Goal: Task Accomplishment & Management: Complete application form

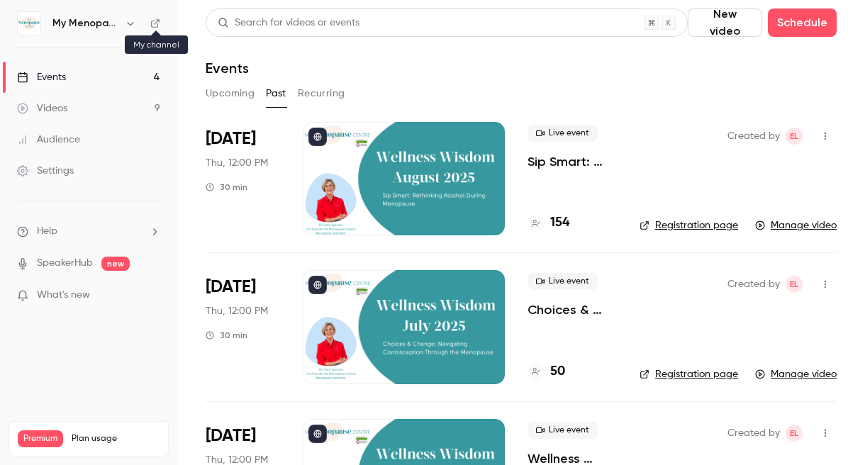
click at [150, 23] on icon at bounding box center [155, 23] width 10 height 10
click at [234, 93] on button "Upcoming" at bounding box center [230, 93] width 49 height 23
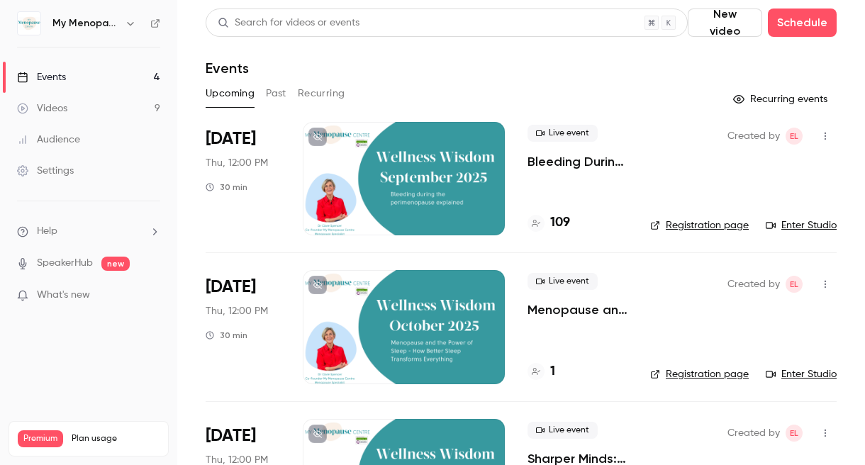
click at [824, 281] on icon "button" at bounding box center [824, 284] width 11 height 10
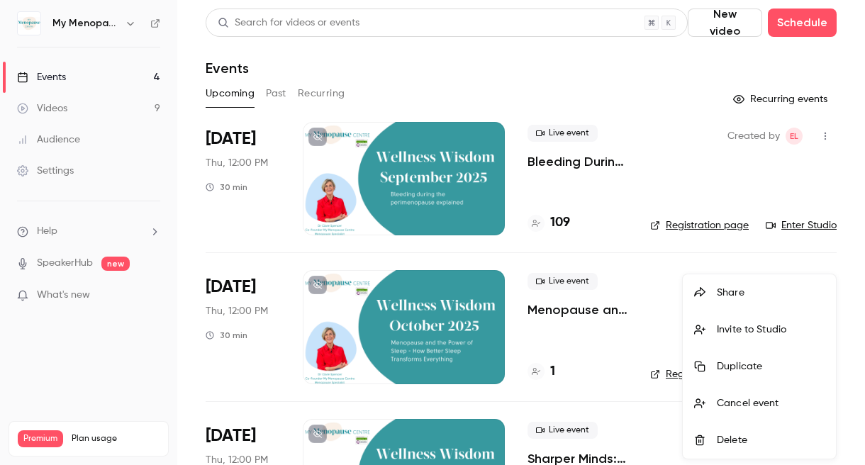
click at [728, 288] on div "Share" at bounding box center [771, 293] width 108 height 14
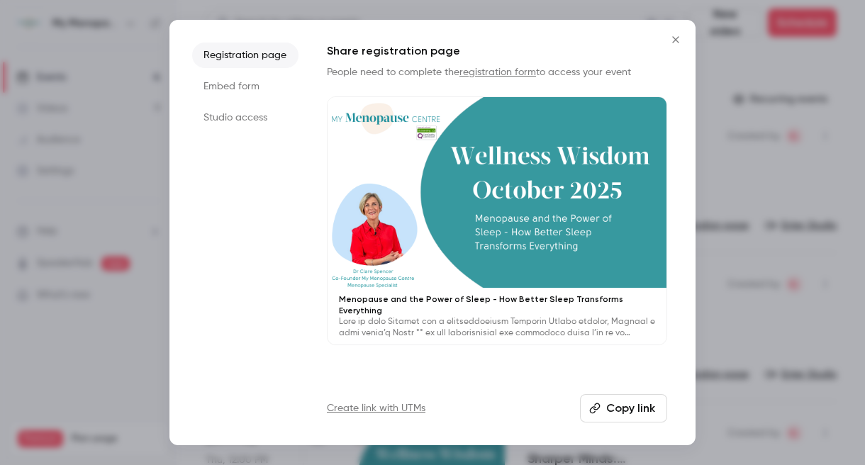
click at [618, 407] on button "Copy link" at bounding box center [623, 408] width 87 height 28
click at [673, 38] on icon "Close" at bounding box center [675, 39] width 17 height 11
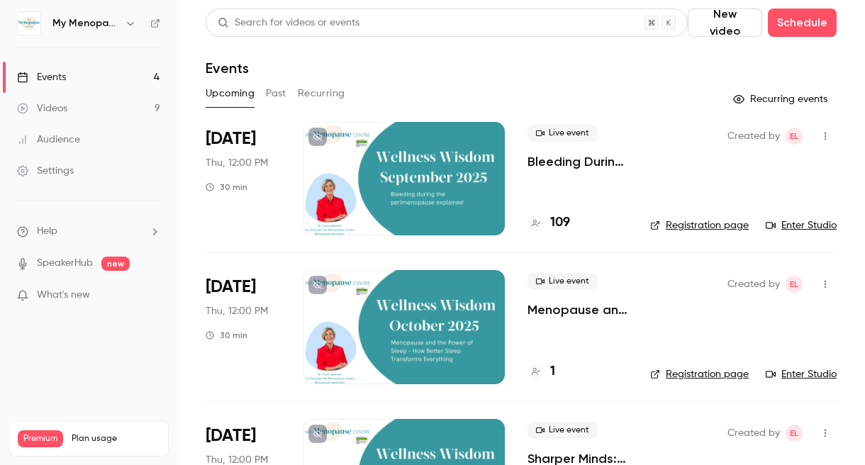
click at [153, 21] on icon at bounding box center [155, 23] width 10 height 10
click at [128, 19] on icon "button" at bounding box center [130, 23] width 11 height 11
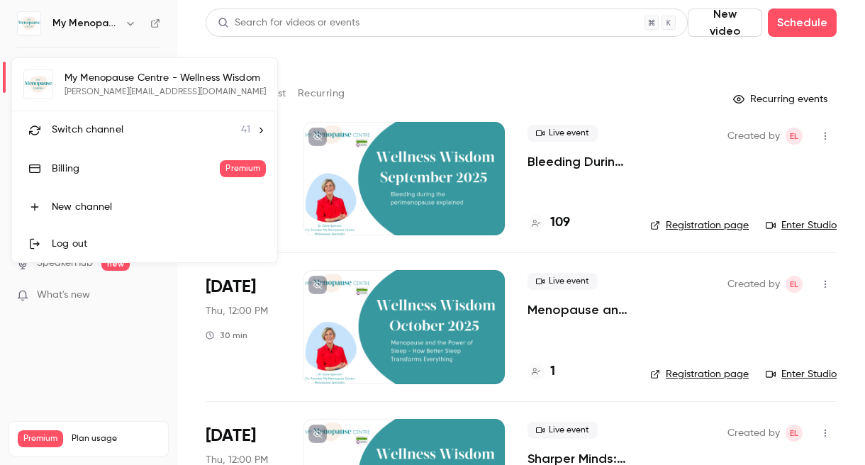
click at [80, 124] on span "Switch channel" at bounding box center [88, 130] width 72 height 15
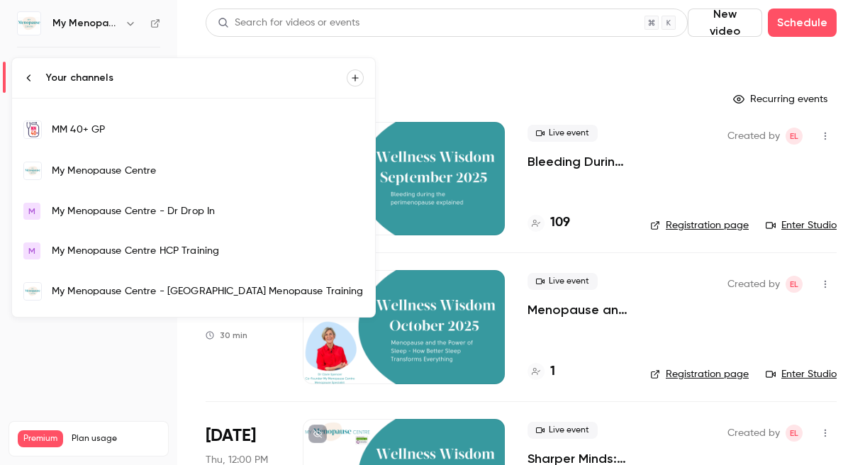
scroll to position [968, 0]
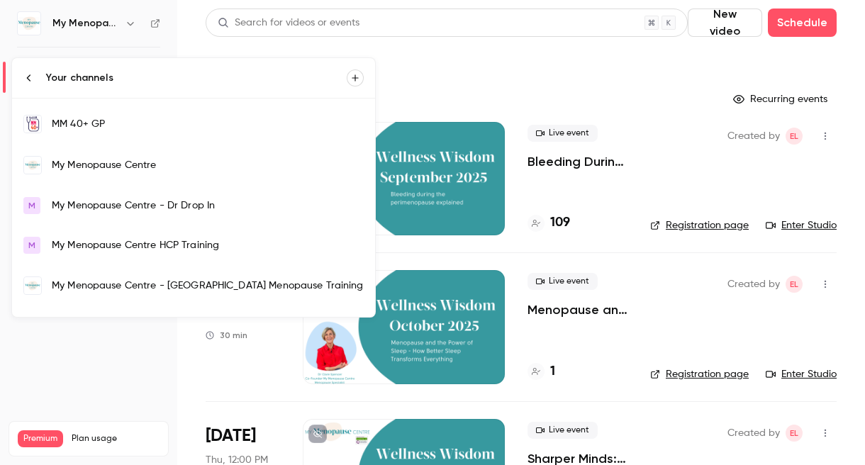
click at [103, 163] on div "My Menopause Centre" at bounding box center [208, 165] width 312 height 14
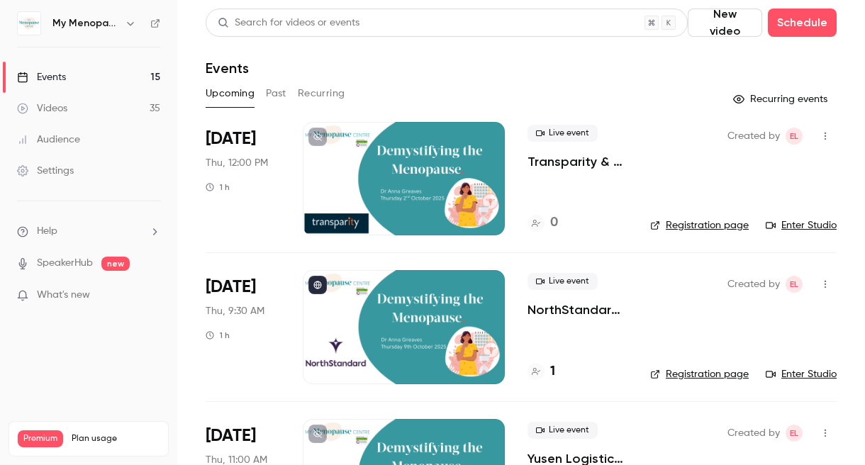
click at [401, 178] on div at bounding box center [404, 178] width 202 height 113
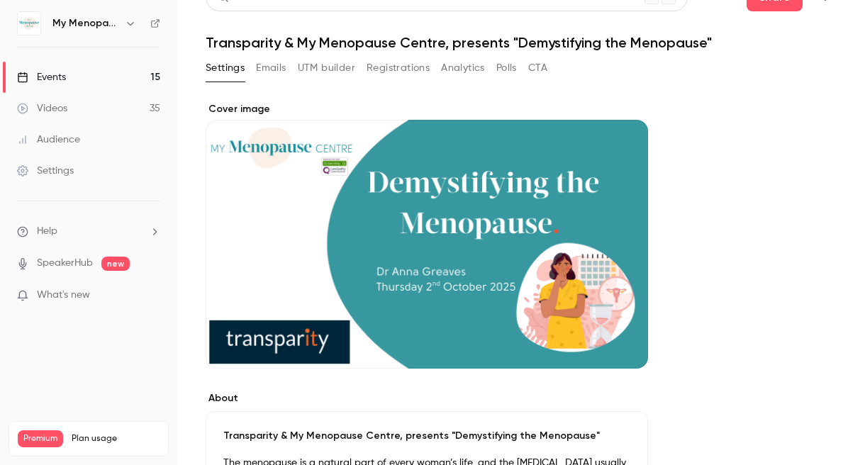
scroll to position [8, 0]
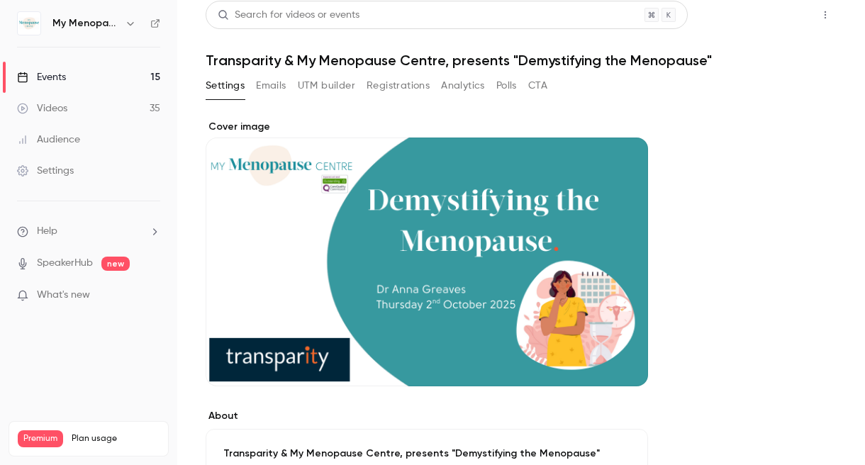
click at [770, 21] on button "Share" at bounding box center [774, 15] width 56 height 28
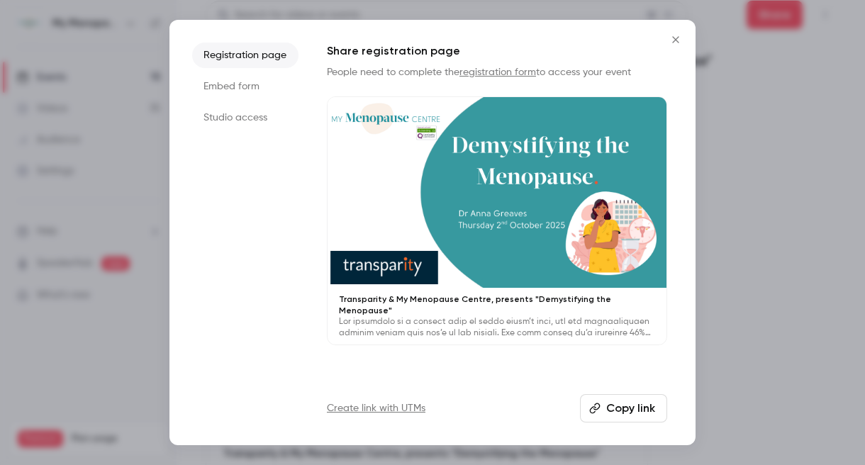
click at [487, 274] on div at bounding box center [496, 192] width 339 height 191
click at [669, 40] on icon "Close" at bounding box center [675, 39] width 17 height 11
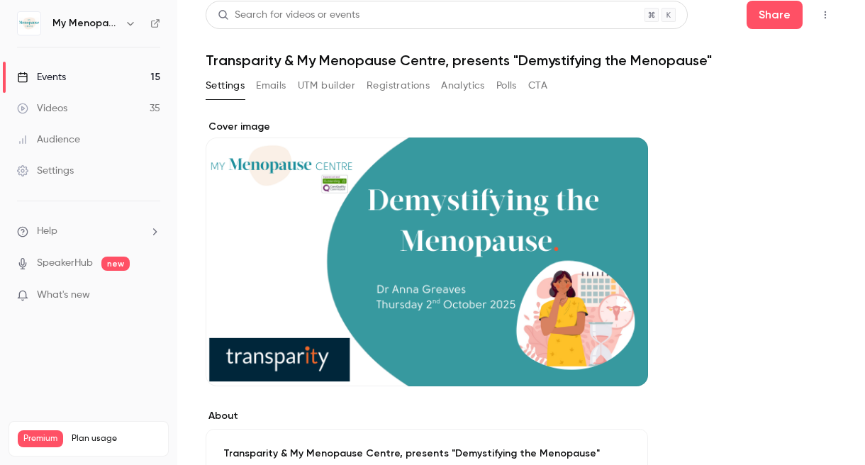
click at [128, 26] on icon "button" at bounding box center [130, 23] width 11 height 11
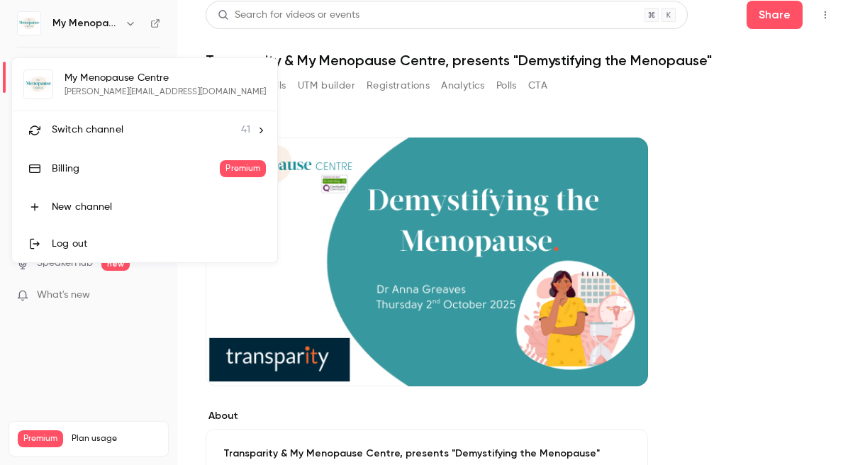
click at [79, 134] on span "Switch channel" at bounding box center [88, 130] width 72 height 15
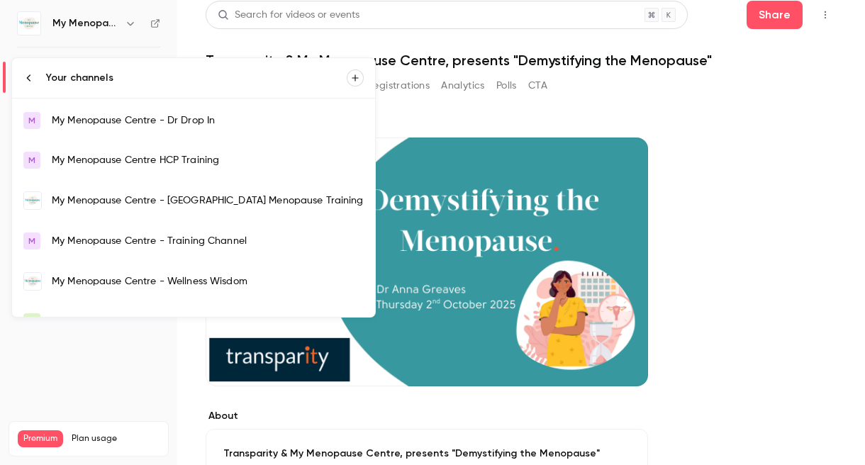
scroll to position [1052, 0]
click at [113, 284] on div "My Menopause Centre - Wellness Wisdom" at bounding box center [208, 282] width 312 height 14
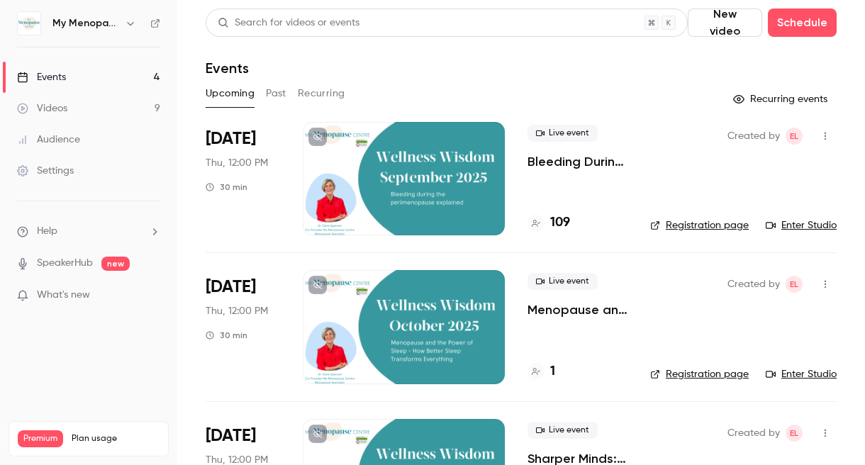
click at [268, 89] on button "Past" at bounding box center [276, 93] width 21 height 23
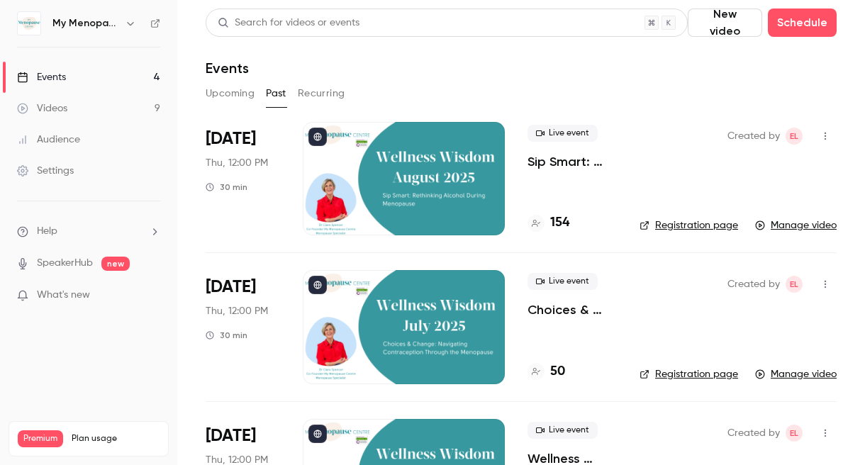
click at [408, 198] on div at bounding box center [404, 178] width 202 height 113
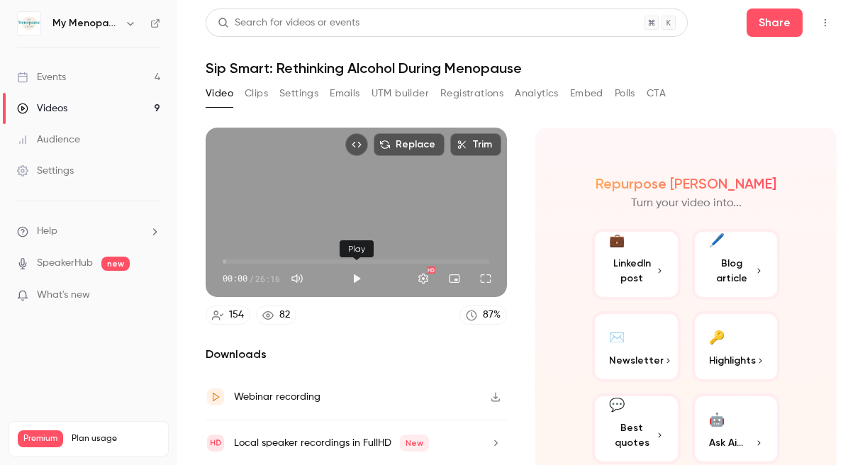
click at [357, 278] on button "Play" at bounding box center [356, 278] width 28 height 28
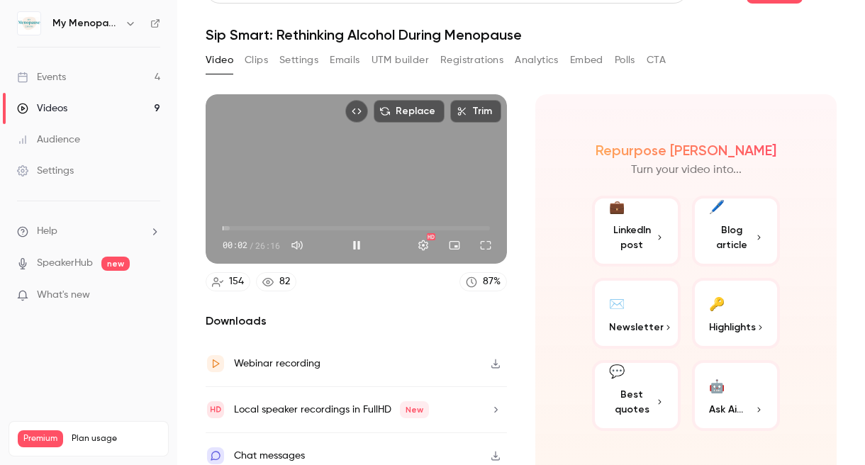
scroll to position [47, 0]
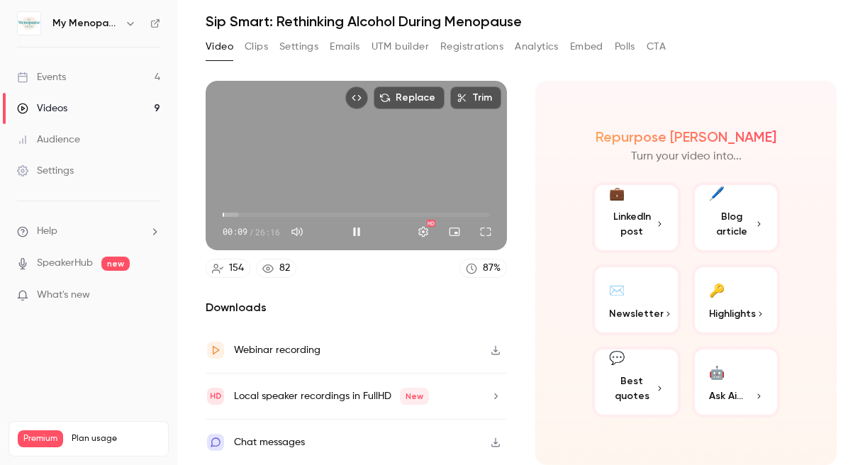
click at [298, 213] on span "00:09" at bounding box center [356, 214] width 267 height 23
click at [430, 212] on span "07:32" at bounding box center [356, 214] width 267 height 23
click at [456, 213] on span "20:21" at bounding box center [356, 214] width 267 height 23
click at [476, 215] on span "24:52" at bounding box center [356, 214] width 267 height 23
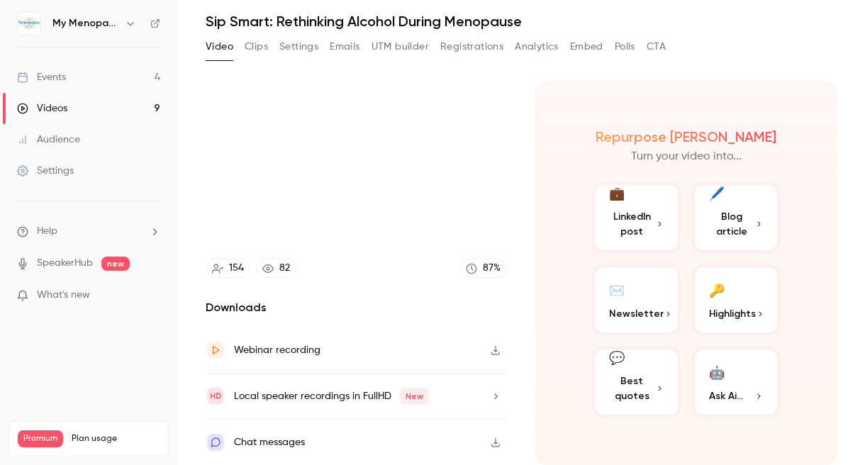
click at [437, 301] on h2 "Downloads" at bounding box center [356, 307] width 301 height 17
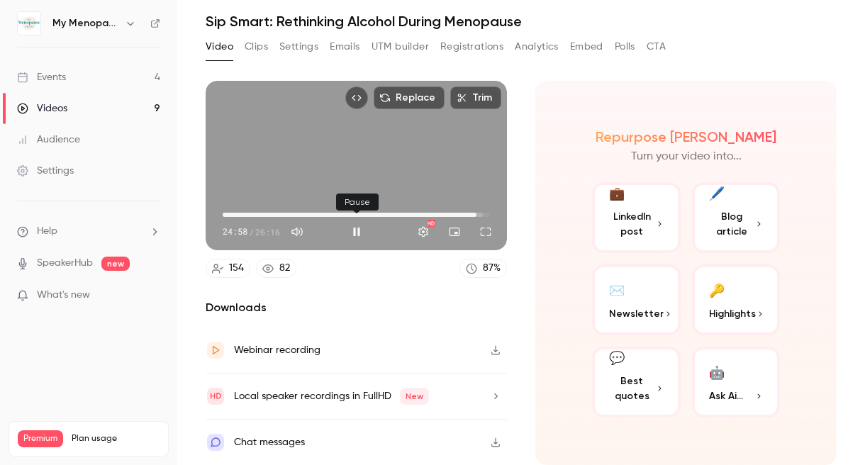
click at [360, 228] on button "Pause" at bounding box center [356, 232] width 28 height 28
click at [130, 23] on icon "button" at bounding box center [130, 23] width 11 height 11
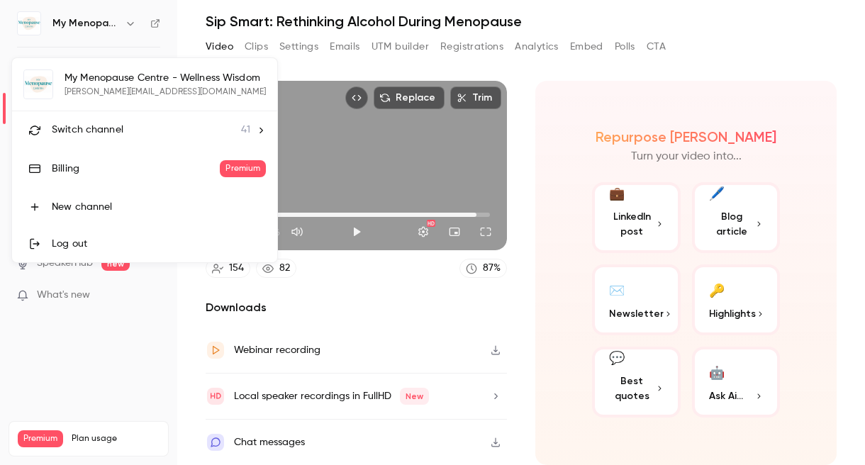
type input "******"
click at [110, 131] on span "Switch channel" at bounding box center [88, 130] width 72 height 15
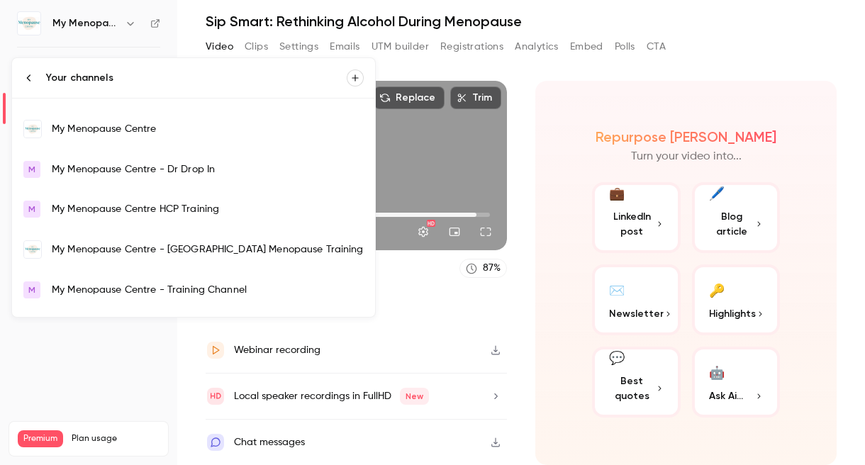
scroll to position [1000, 0]
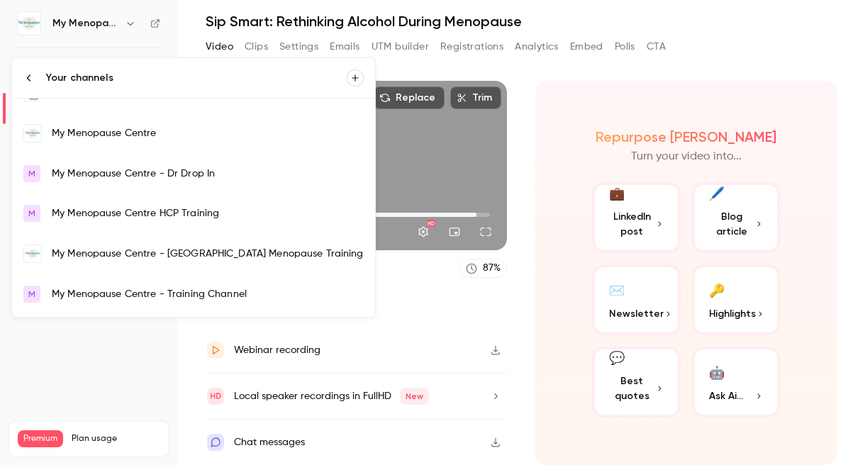
click at [95, 133] on div "My Menopause Centre" at bounding box center [208, 133] width 312 height 14
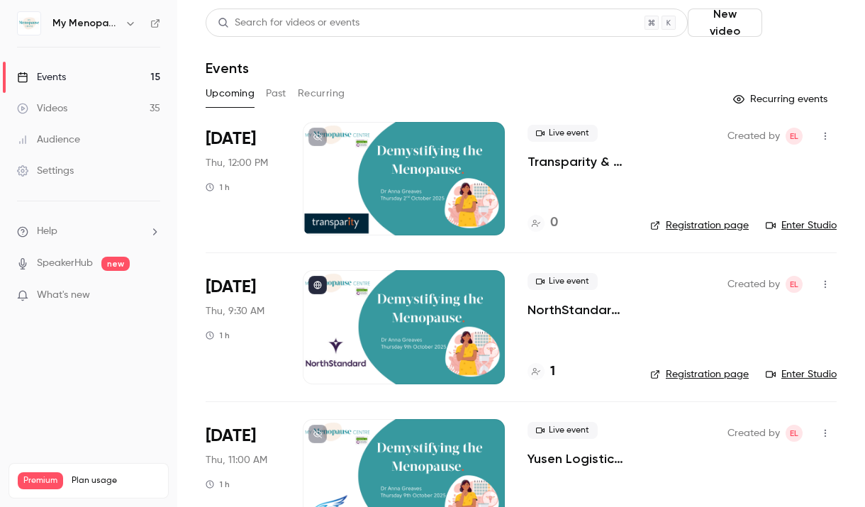
click at [796, 24] on button "Schedule" at bounding box center [802, 23] width 69 height 28
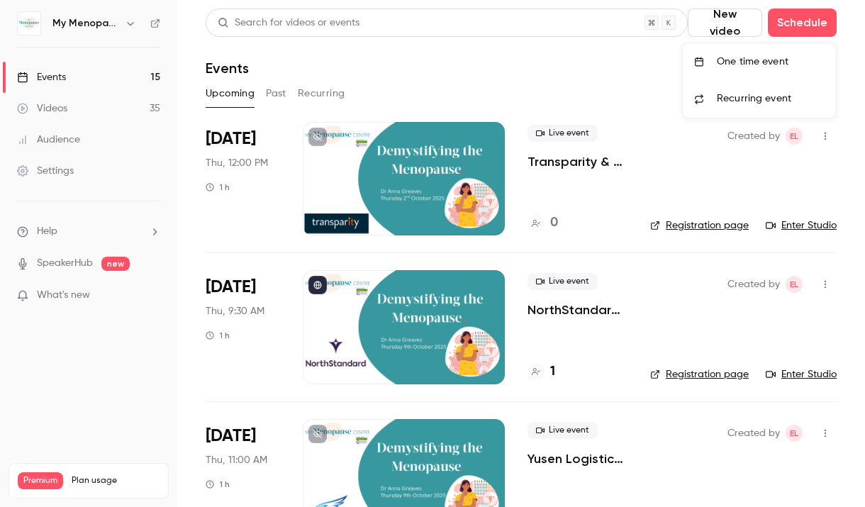
click at [744, 62] on div "One time event" at bounding box center [771, 62] width 108 height 14
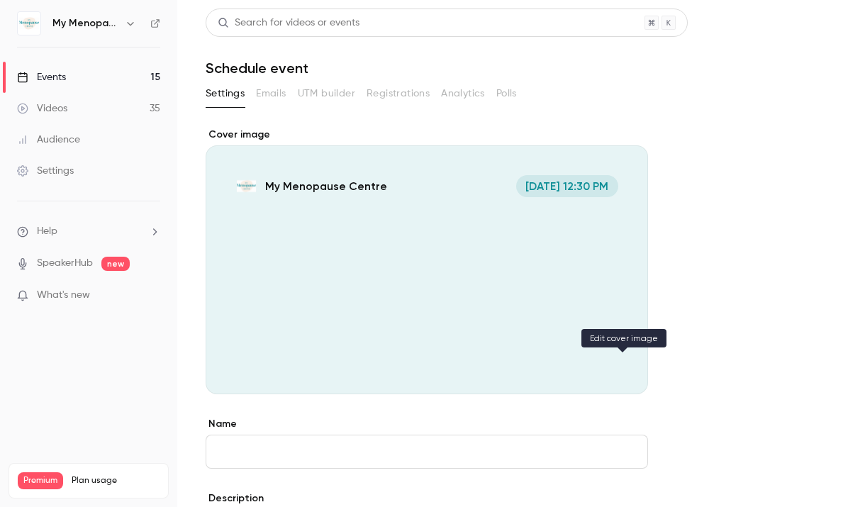
click at [620, 365] on icon "Cover image" at bounding box center [623, 368] width 16 height 11
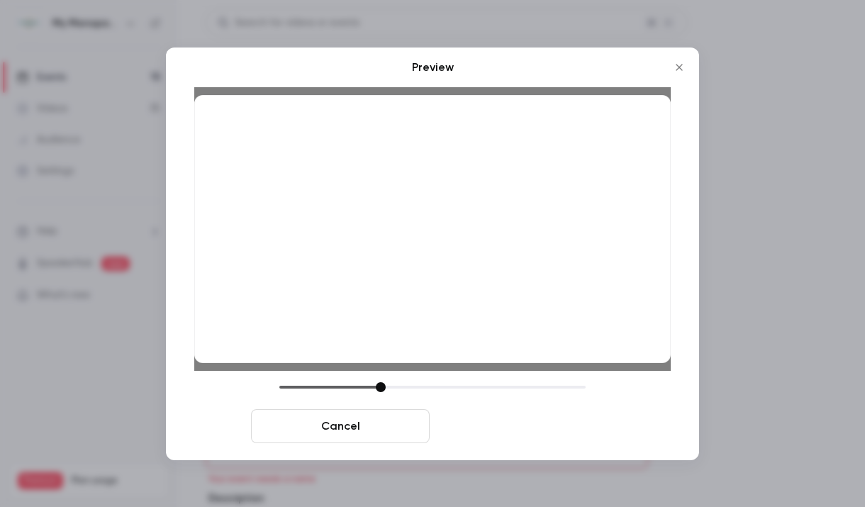
click at [523, 430] on button "Save cover" at bounding box center [524, 426] width 179 height 34
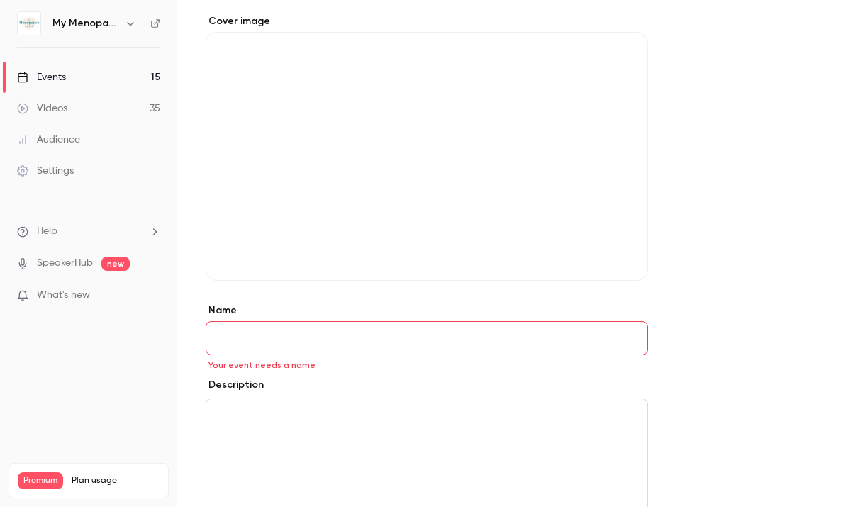
scroll to position [118, 0]
click at [349, 325] on input "Name" at bounding box center [427, 334] width 442 height 34
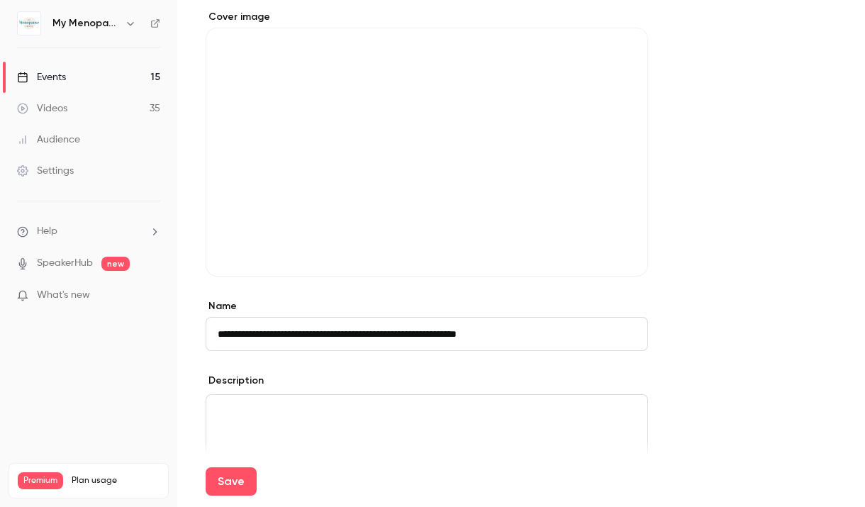
type input "**********"
click at [274, 419] on p "editor" at bounding box center [427, 411] width 418 height 17
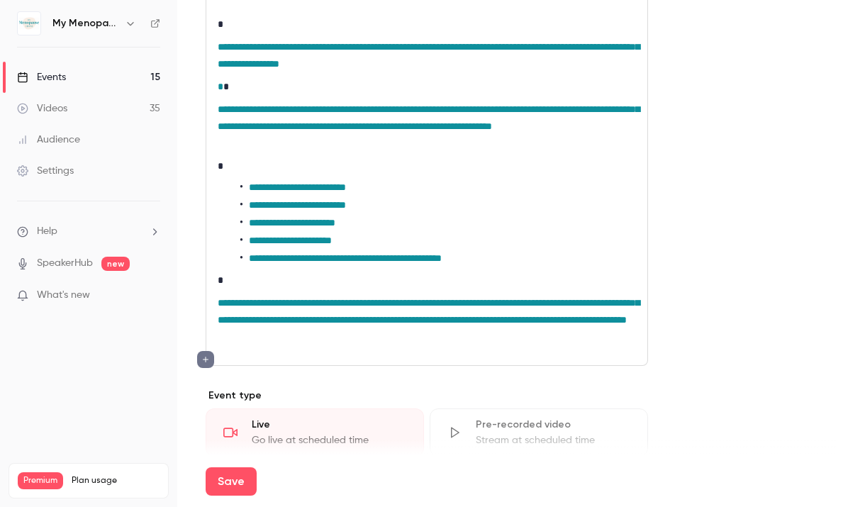
scroll to position [581, 0]
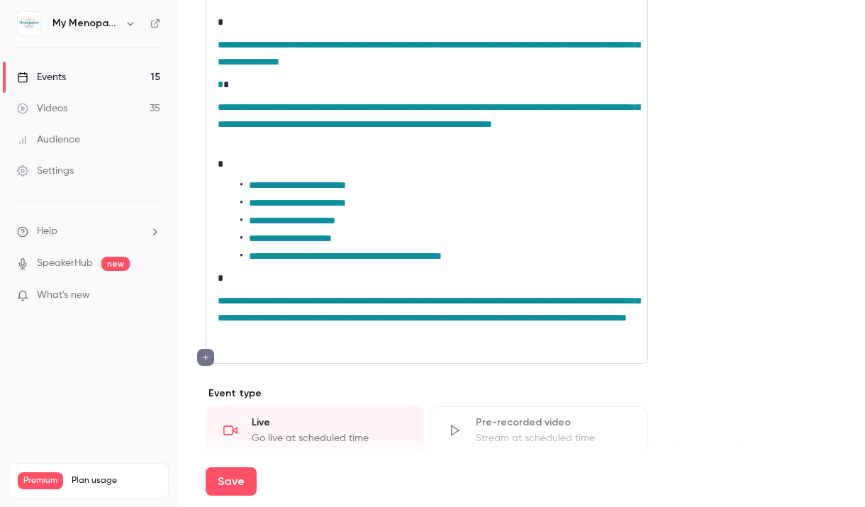
click at [381, 317] on span "**********" at bounding box center [429, 309] width 422 height 27
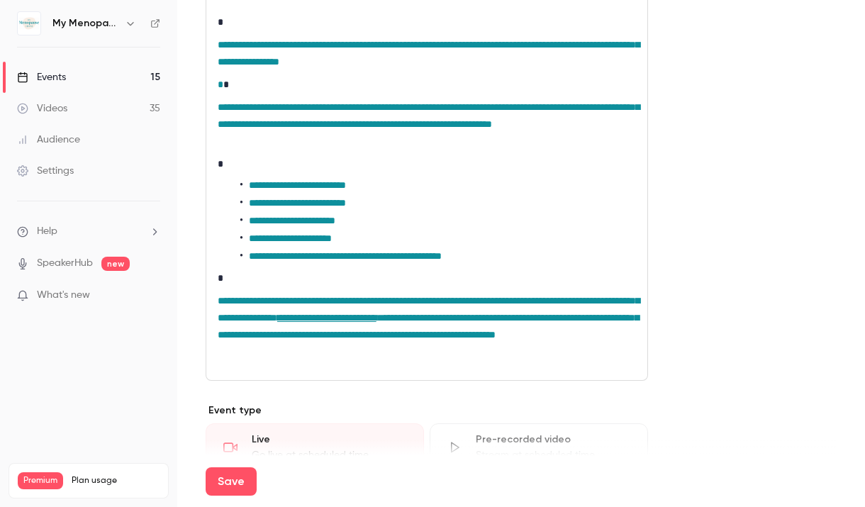
click at [519, 343] on p "**********" at bounding box center [427, 317] width 418 height 51
drag, startPoint x: 558, startPoint y: 335, endPoint x: 458, endPoint y: 350, distance: 101.2
click at [458, 340] on span "**********" at bounding box center [428, 326] width 421 height 27
drag, startPoint x: 464, startPoint y: 332, endPoint x: 401, endPoint y: 335, distance: 63.1
click at [401, 335] on span "**********" at bounding box center [428, 326] width 421 height 27
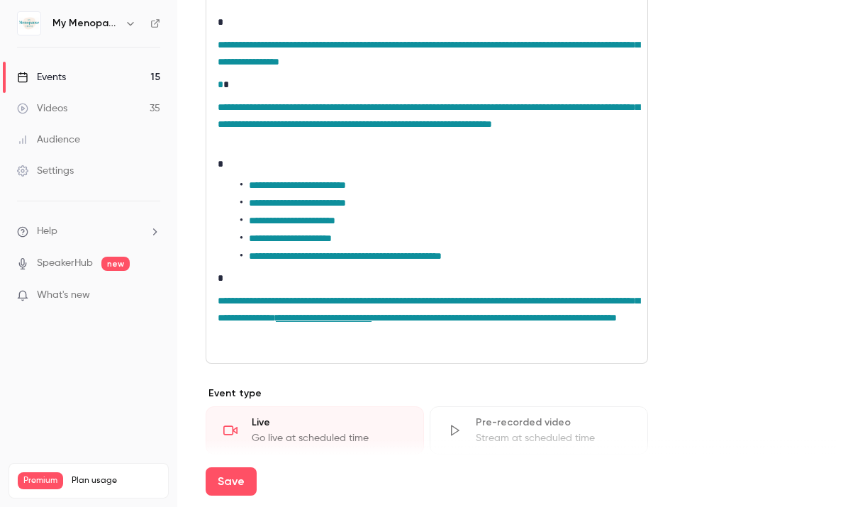
click at [493, 323] on span "**********" at bounding box center [493, 318] width 245 height 10
click at [712, 269] on form "**********" at bounding box center [521, 177] width 631 height 1263
click at [583, 349] on p "editor" at bounding box center [427, 340] width 418 height 17
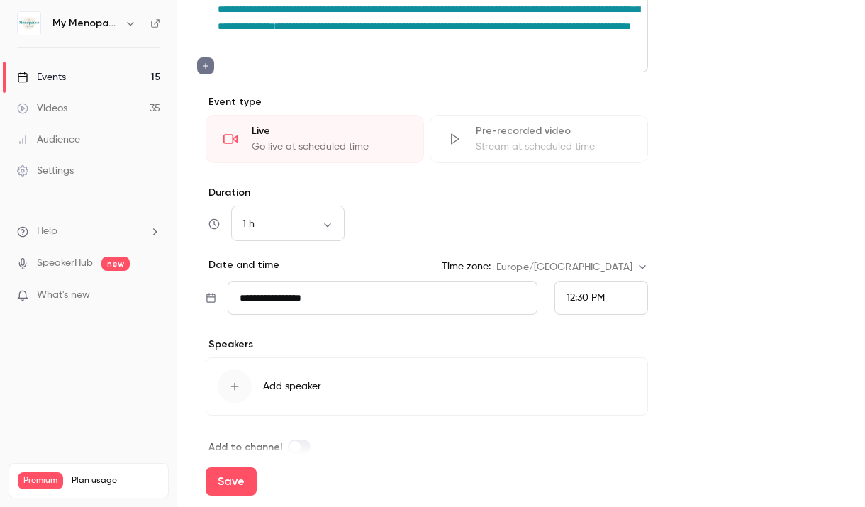
scroll to position [912, 0]
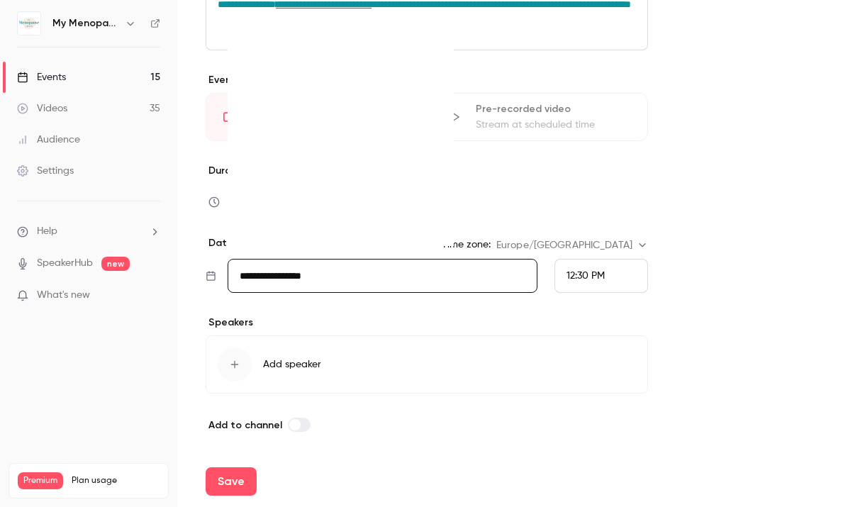
click at [335, 279] on input "**********" at bounding box center [383, 276] width 310 height 34
click at [431, 53] on icon "Move forward to switch to the next month." at bounding box center [433, 53] width 17 height 17
click at [287, 127] on div "7" at bounding box center [287, 131] width 22 height 21
type input "**********"
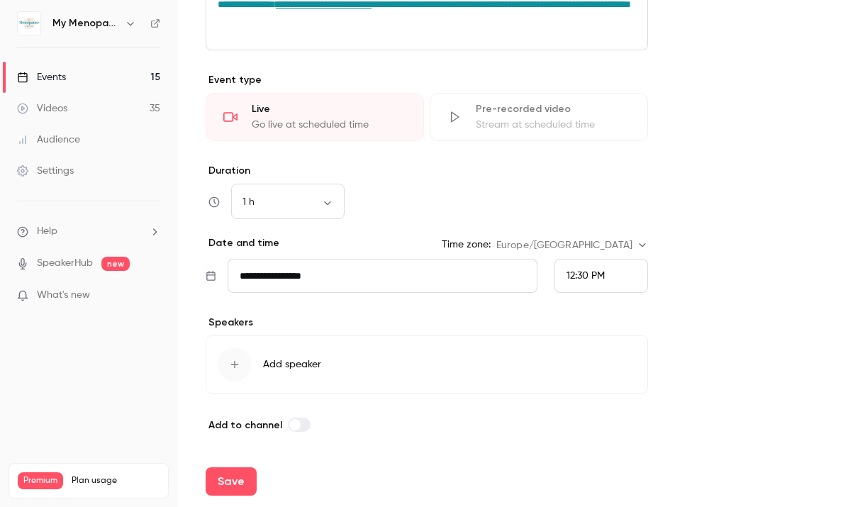
click at [608, 271] on div "12:30 PM" at bounding box center [601, 276] width 94 height 34
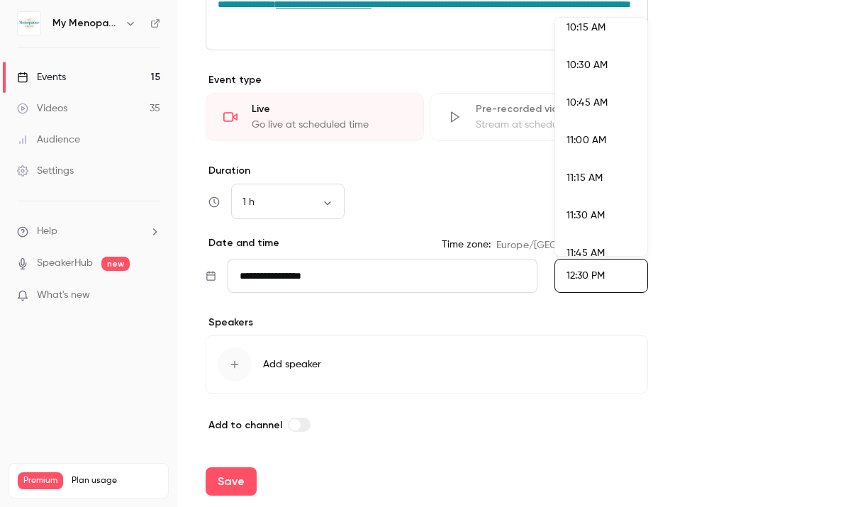
scroll to position [1518, 0]
click at [585, 28] on div "10:00 AM" at bounding box center [600, 21] width 69 height 15
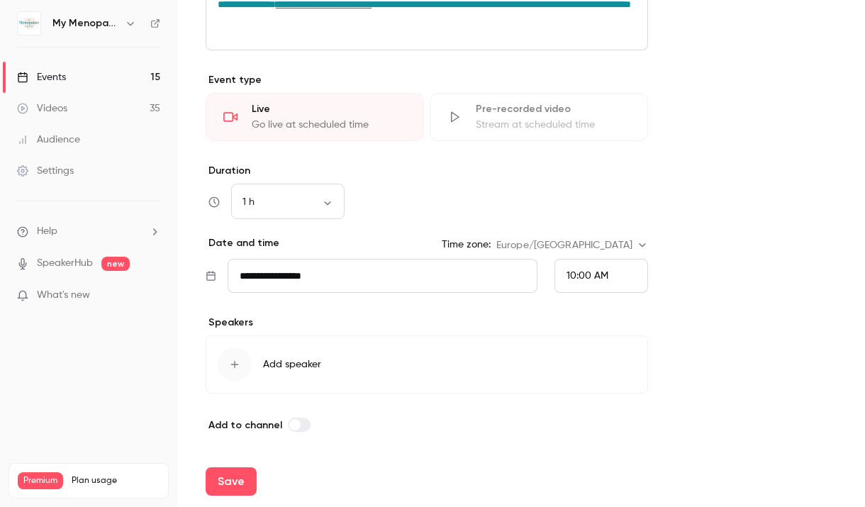
scroll to position [1778, 0]
click at [256, 363] on button "Add speaker" at bounding box center [427, 364] width 442 height 58
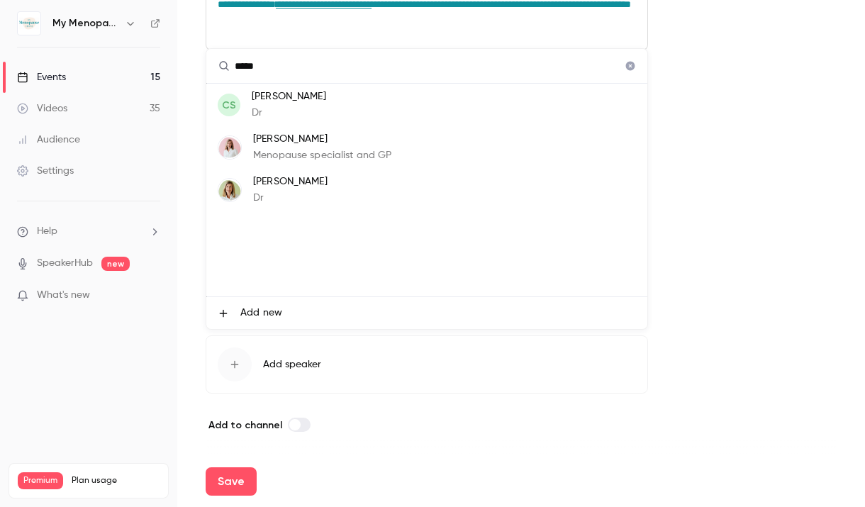
type input "*****"
click at [272, 147] on div "[PERSON_NAME] Menopause specialist and GP" at bounding box center [322, 147] width 139 height 31
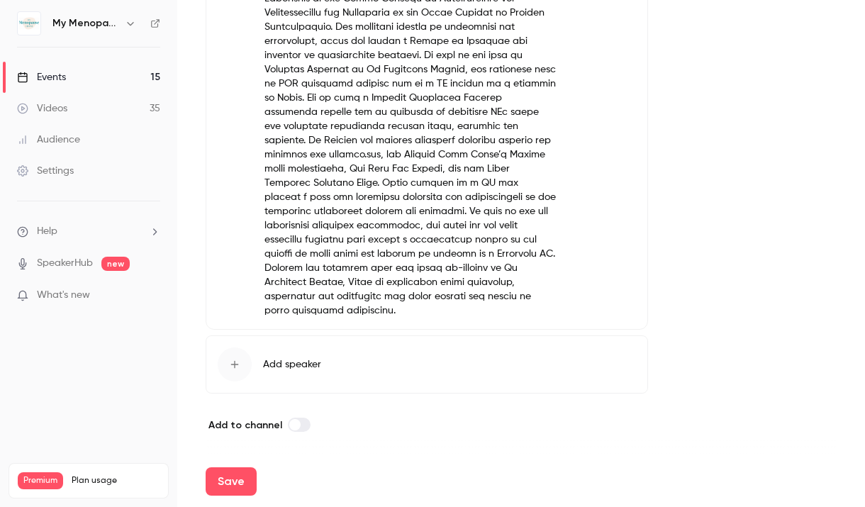
scroll to position [1317, 0]
click at [225, 464] on button "Save" at bounding box center [231, 481] width 51 height 28
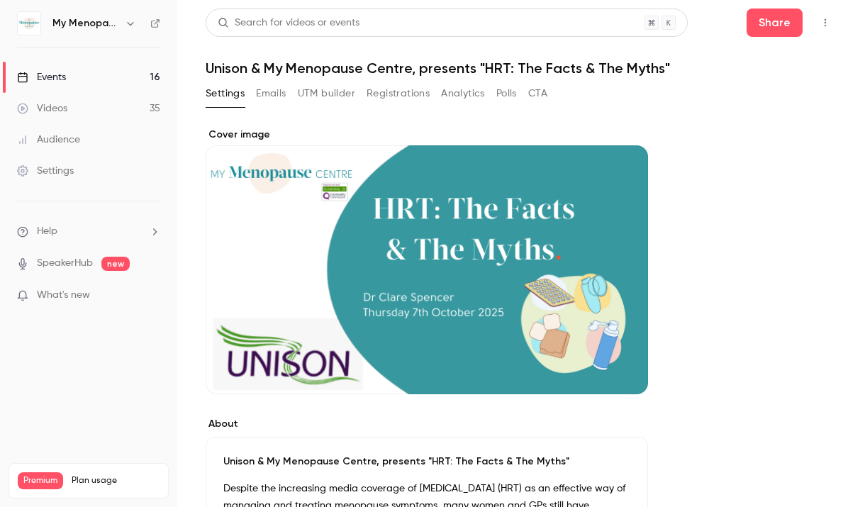
click at [221, 89] on button "Settings" at bounding box center [225, 93] width 39 height 23
click at [52, 79] on div "Events" at bounding box center [41, 77] width 49 height 14
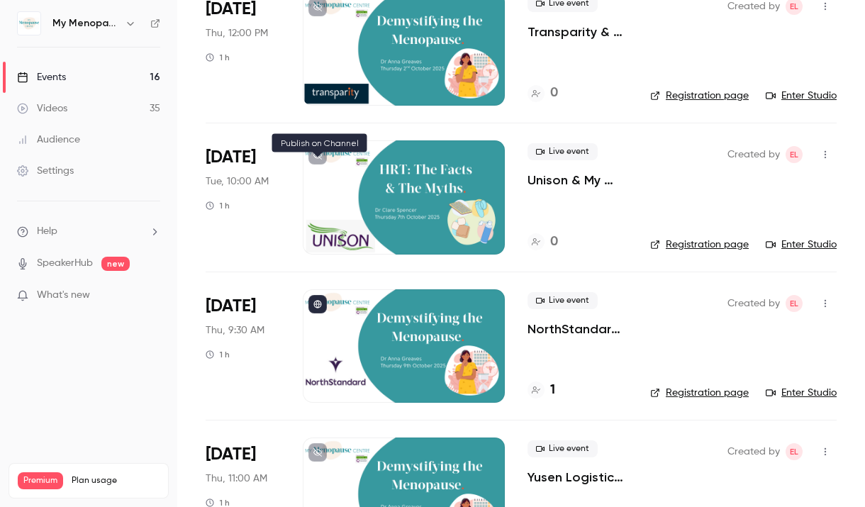
scroll to position [134, 0]
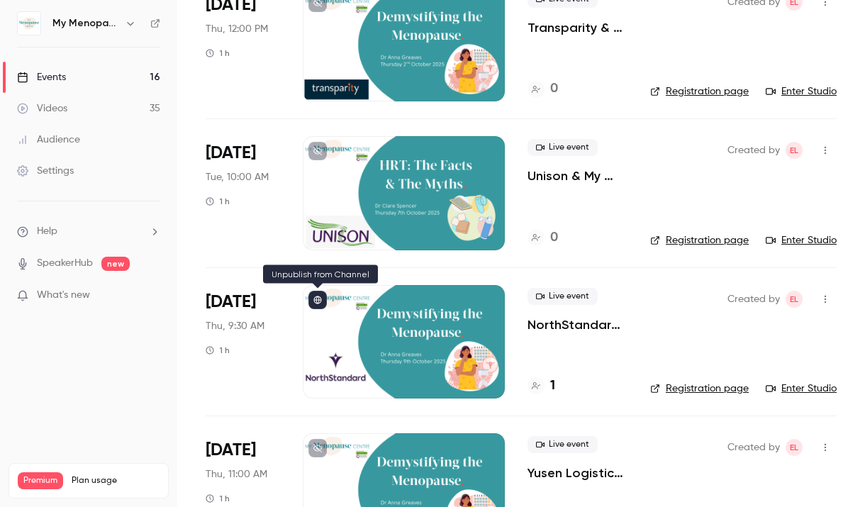
click at [318, 296] on icon at bounding box center [317, 300] width 9 height 9
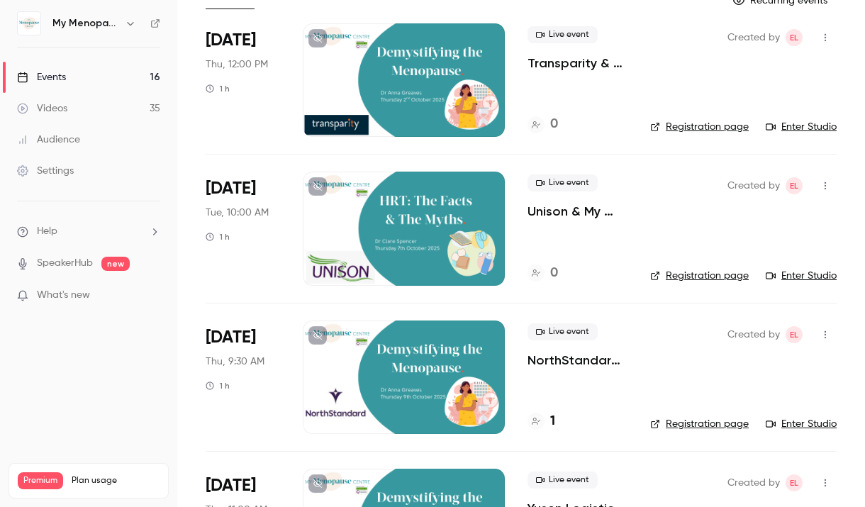
scroll to position [99, 0]
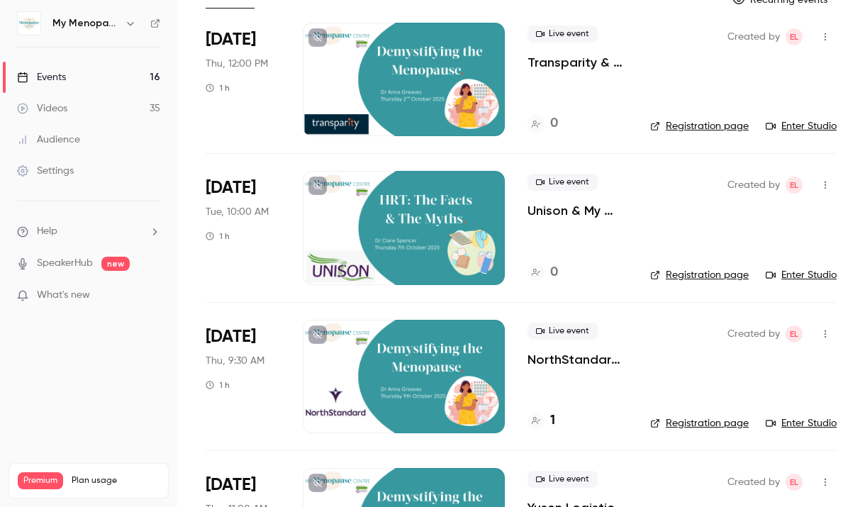
click at [825, 186] on icon "button" at bounding box center [824, 185] width 1 height 8
click at [740, 228] on div "Share" at bounding box center [771, 221] width 108 height 14
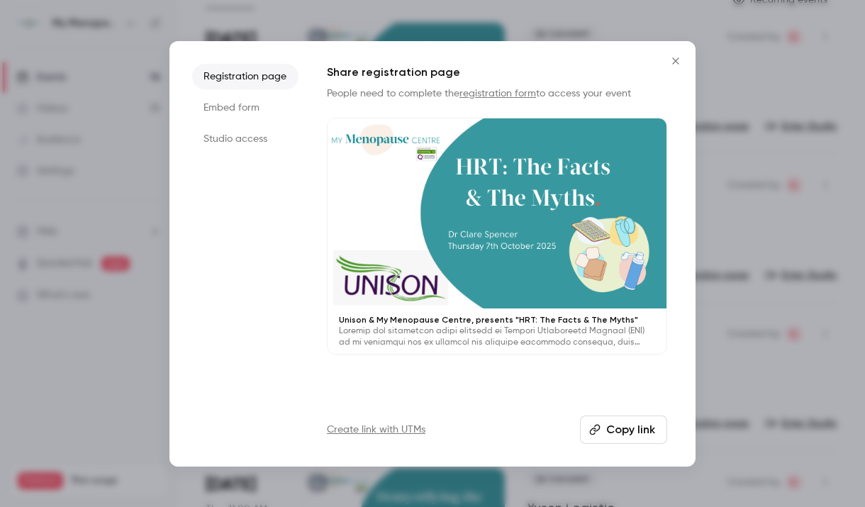
click at [613, 432] on button "Copy link" at bounding box center [623, 429] width 87 height 28
click at [604, 425] on button "Copy link" at bounding box center [623, 429] width 87 height 28
click at [676, 57] on icon "Close" at bounding box center [675, 60] width 17 height 11
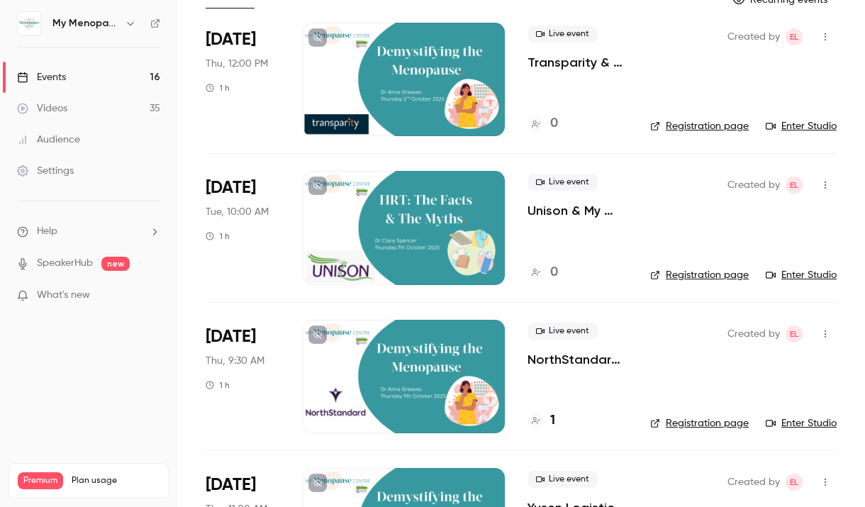
click at [406, 78] on div at bounding box center [404, 79] width 202 height 113
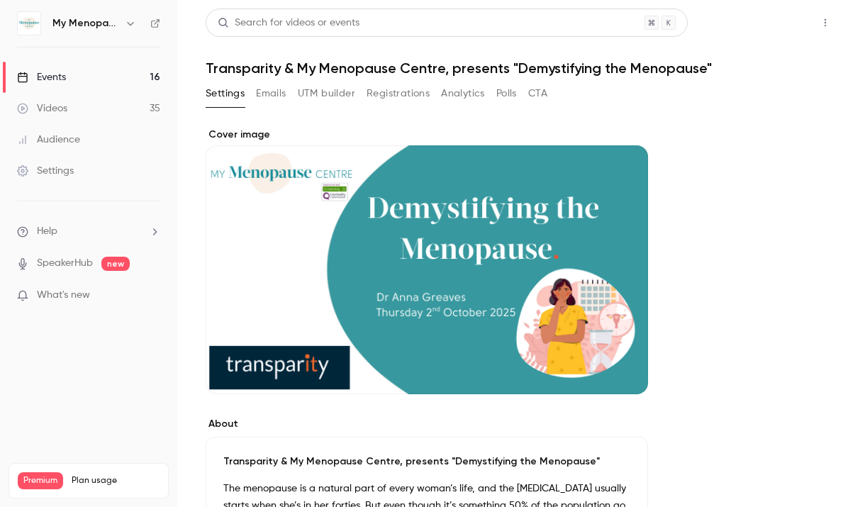
click at [777, 23] on button "Share" at bounding box center [774, 23] width 56 height 28
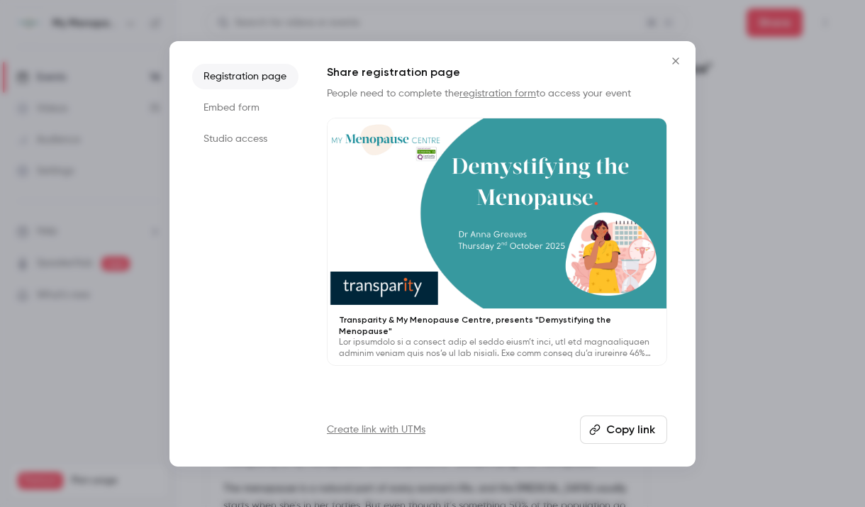
click at [619, 431] on button "Copy link" at bounding box center [623, 429] width 87 height 28
click at [676, 58] on icon "Close" at bounding box center [675, 60] width 17 height 11
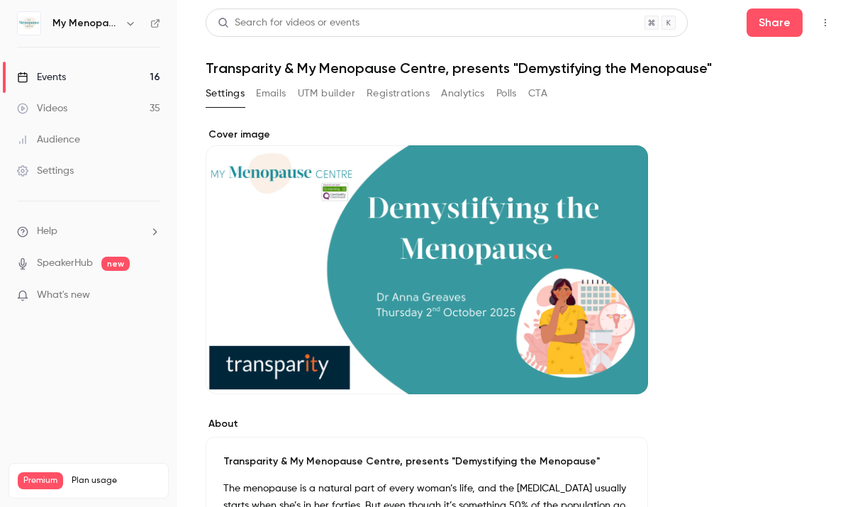
click at [58, 77] on div "Events" at bounding box center [41, 77] width 49 height 14
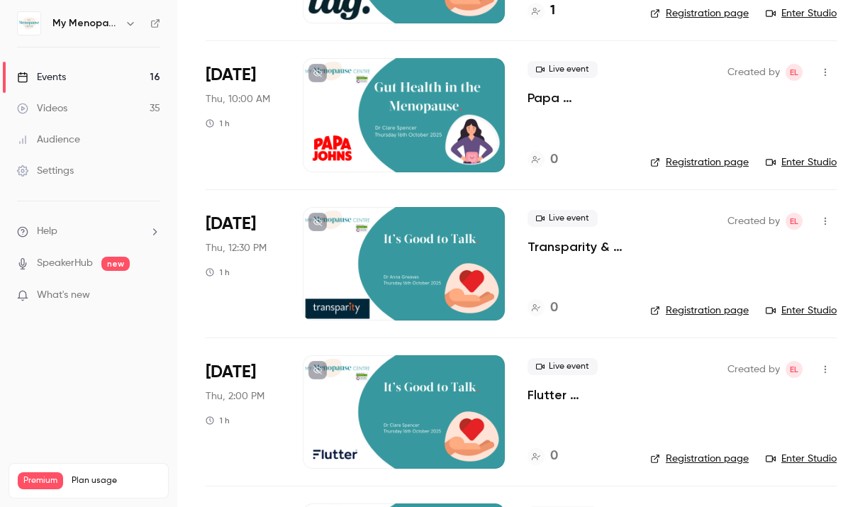
scroll to position [1104, 0]
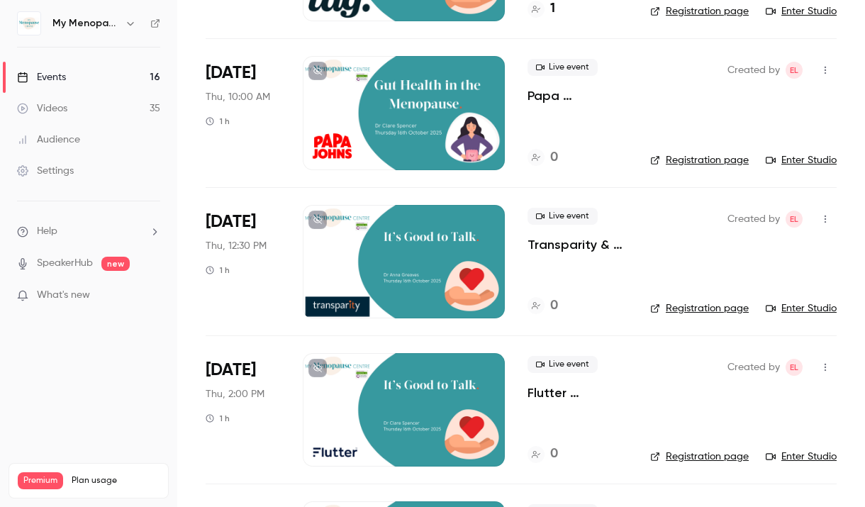
click at [415, 256] on div at bounding box center [404, 261] width 202 height 113
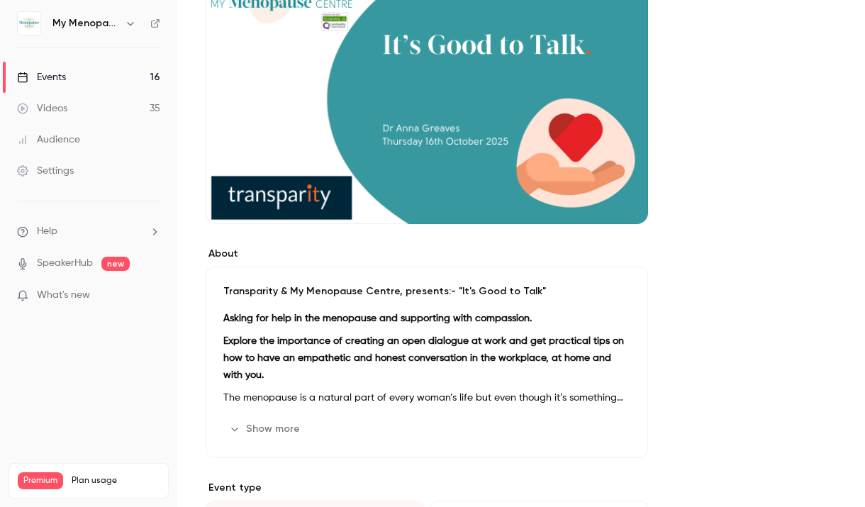
scroll to position [215, 0]
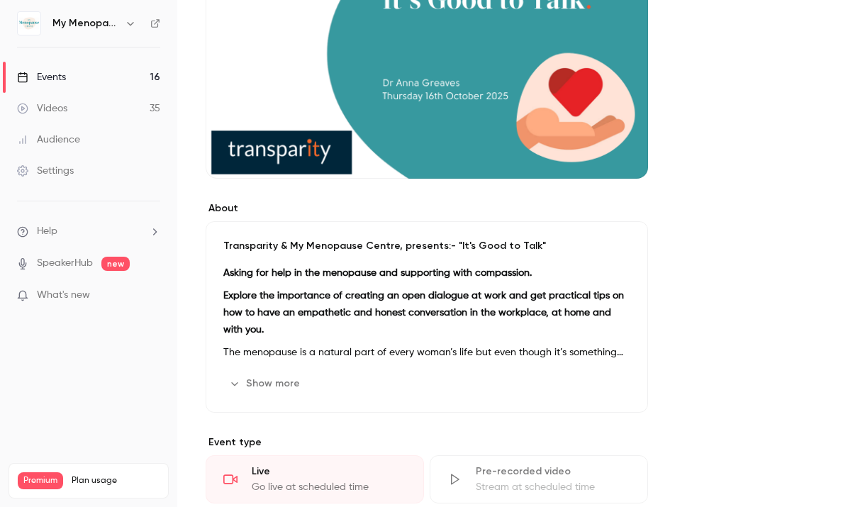
click at [452, 279] on p "Asking for help in the menopause and supporting with compassion." at bounding box center [426, 272] width 407 height 17
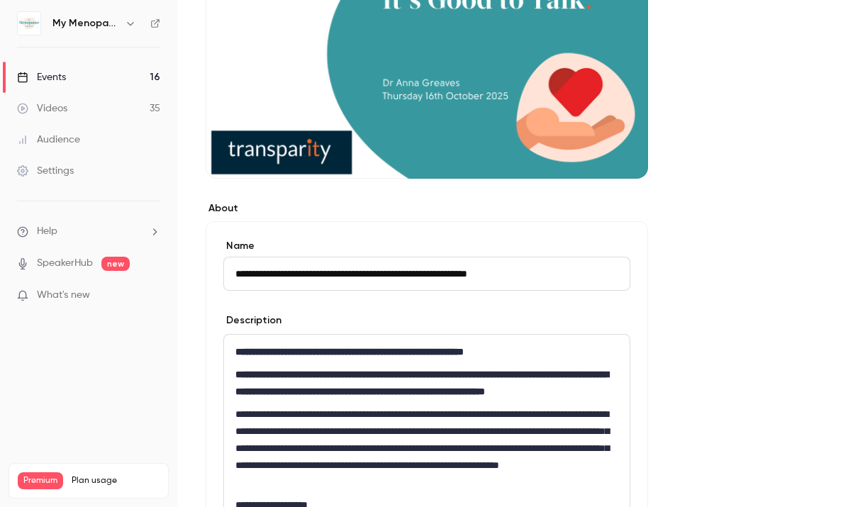
click at [379, 386] on p "**********" at bounding box center [426, 383] width 383 height 34
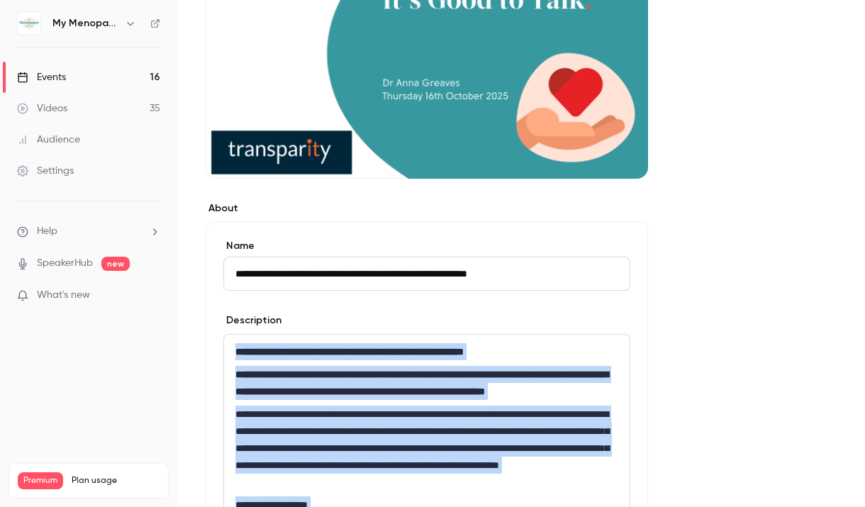
scroll to position [0, 0]
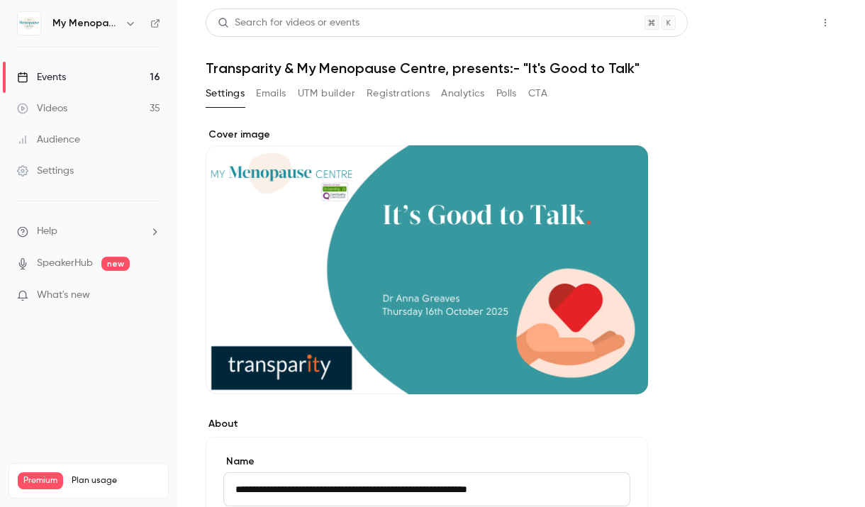
click at [767, 23] on button "Share" at bounding box center [774, 23] width 56 height 28
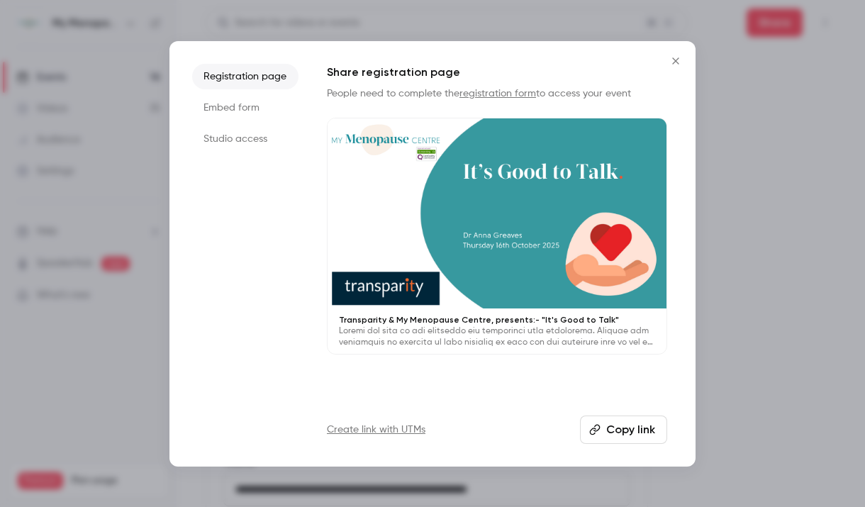
click at [612, 431] on button "Copy link" at bounding box center [623, 429] width 87 height 28
